Goal: Task Accomplishment & Management: Manage account settings

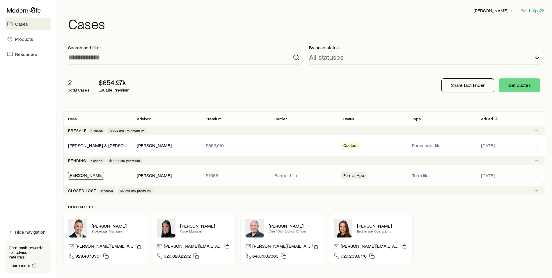
click at [88, 175] on link "[PERSON_NAME]" at bounding box center [85, 175] width 35 height 6
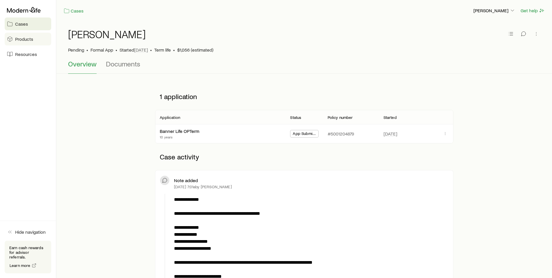
click at [17, 38] on span "Products" at bounding box center [24, 39] width 18 height 6
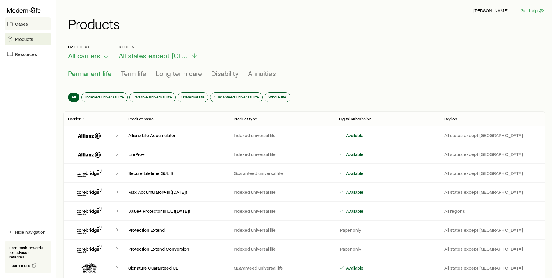
click at [21, 25] on span "Cases" at bounding box center [21, 24] width 13 height 6
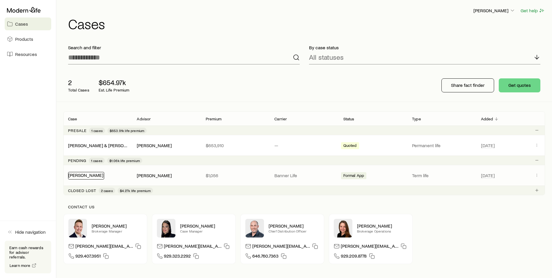
click at [74, 174] on link "[PERSON_NAME]" at bounding box center [85, 175] width 35 height 6
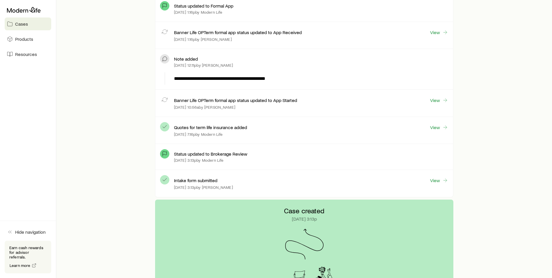
scroll to position [386, 0]
click at [431, 126] on link "View" at bounding box center [439, 127] width 19 height 7
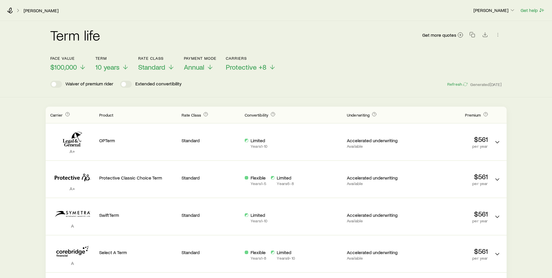
click at [17, 10] on icon at bounding box center [18, 11] width 6 height 6
click at [11, 12] on icon at bounding box center [10, 11] width 6 height 6
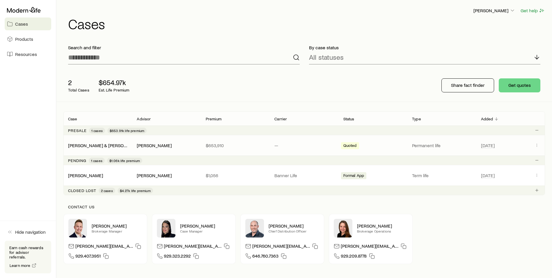
click at [351, 144] on span "Quoted" at bounding box center [349, 146] width 13 height 6
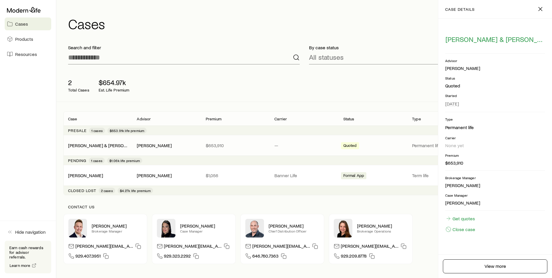
click at [348, 144] on span "Quoted" at bounding box center [349, 146] width 13 height 6
click at [95, 145] on link "[PERSON_NAME] & [PERSON_NAME]" at bounding box center [105, 145] width 75 height 6
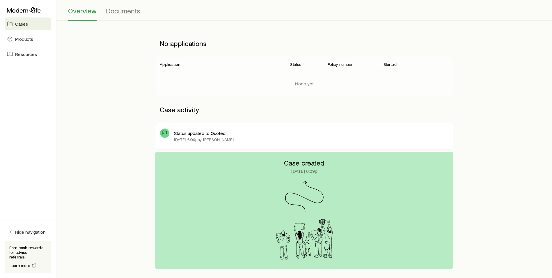
scroll to position [6, 0]
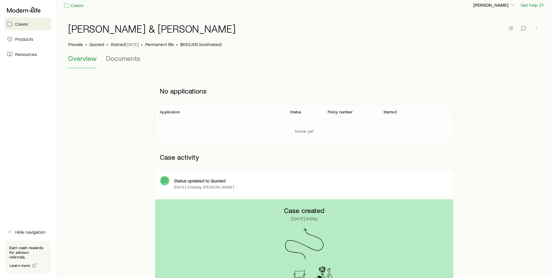
click at [196, 180] on p "Status updated to Quoted" at bounding box center [199, 180] width 51 height 6
click at [163, 183] on line at bounding box center [163, 182] width 0 height 2
click at [223, 180] on p "Status updated to Quoted" at bounding box center [199, 180] width 51 height 6
